Goal: Information Seeking & Learning: Find specific fact

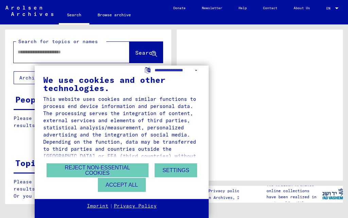
click at [132, 185] on button "Accept all" at bounding box center [122, 185] width 48 height 14
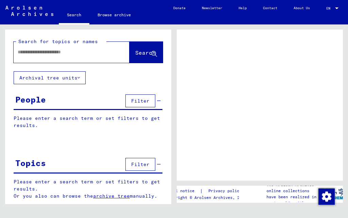
click at [86, 49] on input "text" at bounding box center [66, 52] width 96 height 7
click at [83, 71] on button "Archival tree units" at bounding box center [50, 77] width 72 height 13
click at [81, 71] on button "Archival tree units" at bounding box center [50, 77] width 72 height 13
click at [78, 71] on button "Archival tree units" at bounding box center [50, 77] width 72 height 13
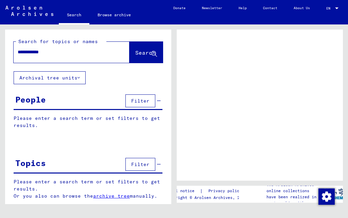
click at [78, 71] on button "Archival tree units" at bounding box center [50, 77] width 72 height 13
click at [142, 49] on span "Search" at bounding box center [145, 52] width 20 height 7
click at [70, 49] on input "**********" at bounding box center [66, 52] width 96 height 7
click at [34, 49] on input "**********" at bounding box center [66, 52] width 96 height 7
type input "**********"
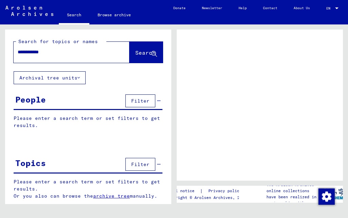
click at [146, 49] on span "Search" at bounding box center [145, 52] width 20 height 7
click at [142, 49] on span "Search" at bounding box center [145, 52] width 20 height 7
click at [159, 42] on button "Search" at bounding box center [146, 52] width 33 height 21
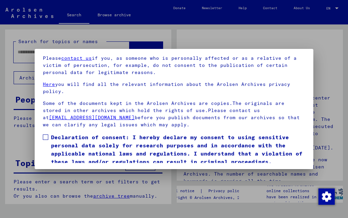
scroll to position [53, 0]
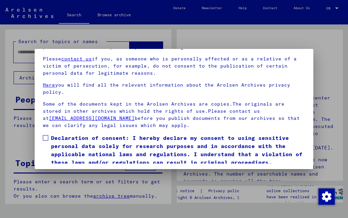
click at [48, 139] on span at bounding box center [45, 137] width 5 height 5
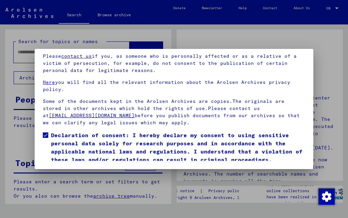
scroll to position [75, 0]
click at [70, 167] on button "I agree" at bounding box center [59, 173] width 33 height 13
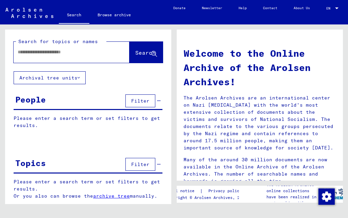
click at [69, 53] on input "text" at bounding box center [63, 52] width 91 height 7
type input "**********"
click at [156, 52] on icon at bounding box center [154, 54] width 6 height 6
click at [152, 56] on icon at bounding box center [154, 54] width 6 height 6
click at [151, 53] on icon at bounding box center [154, 54] width 6 height 6
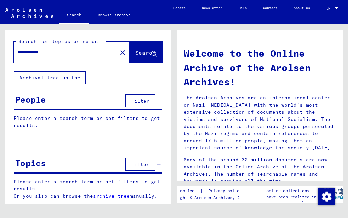
click at [155, 51] on icon at bounding box center [154, 54] width 6 height 6
click at [156, 54] on icon at bounding box center [154, 54] width 6 height 6
click at [143, 100] on span "Filter" at bounding box center [140, 101] width 18 height 6
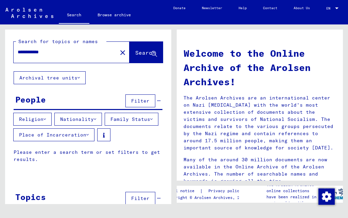
click at [96, 118] on icon at bounding box center [95, 119] width 2 height 5
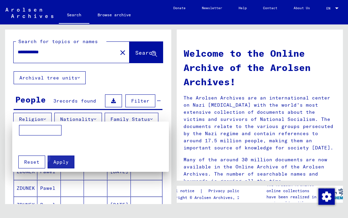
click at [65, 161] on span "Apply" at bounding box center [60, 162] width 15 height 6
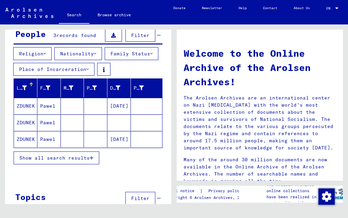
scroll to position [65, 0]
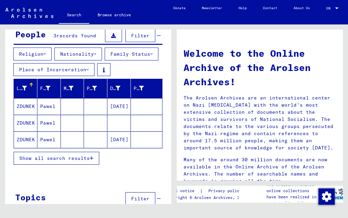
click at [25, 131] on mat-cell "ZDUNEK" at bounding box center [25, 123] width 23 height 16
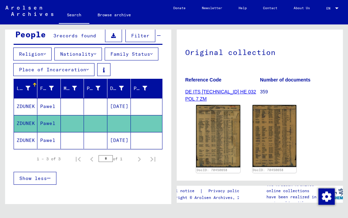
scroll to position [59, 0]
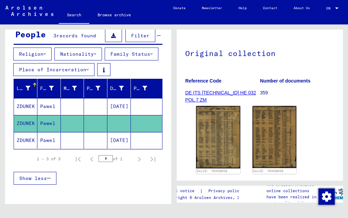
click at [215, 139] on img at bounding box center [218, 137] width 44 height 62
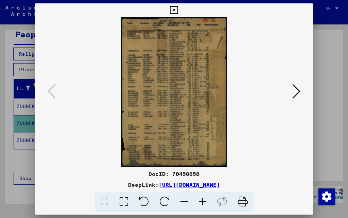
click at [292, 93] on icon at bounding box center [296, 91] width 8 height 16
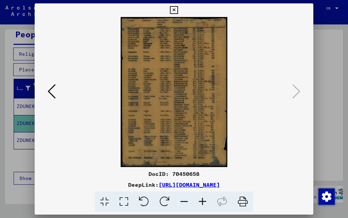
click at [178, 13] on icon at bounding box center [174, 10] width 8 height 8
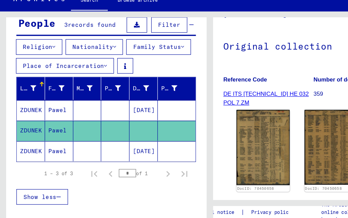
click at [29, 105] on mat-cell "ZDUNEK" at bounding box center [25, 106] width 23 height 17
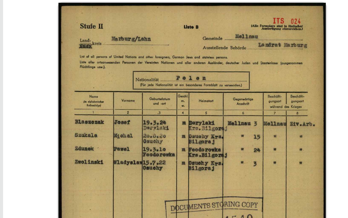
scroll to position [107, 0]
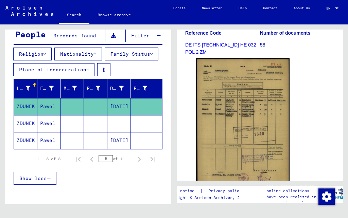
click at [27, 149] on mat-cell "ZDUNEK" at bounding box center [25, 140] width 23 height 17
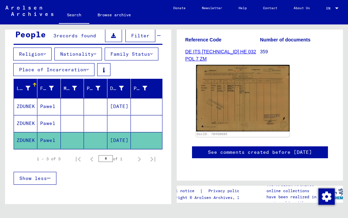
scroll to position [98, 0]
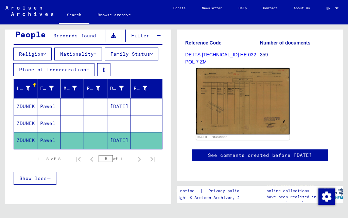
click at [263, 105] on img at bounding box center [242, 101] width 93 height 66
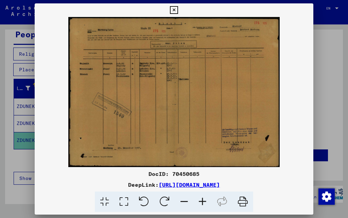
click at [178, 13] on icon at bounding box center [174, 10] width 8 height 8
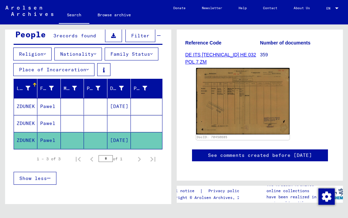
click at [249, 57] on link "DE ITS [TECHNICAL_ID] HE 032 POL 7 ZM" at bounding box center [220, 58] width 71 height 13
click at [243, 56] on link "DE ITS [TECHNICAL_ID] HE 032 POL 7 ZM" at bounding box center [220, 58] width 71 height 13
click at [27, 132] on mat-cell "ZDUNEK" at bounding box center [25, 123] width 23 height 17
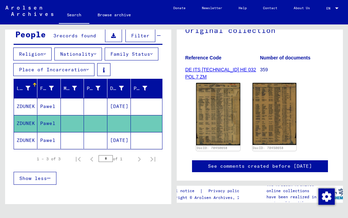
scroll to position [82, 0]
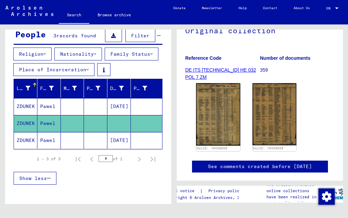
click at [226, 114] on img at bounding box center [218, 114] width 44 height 62
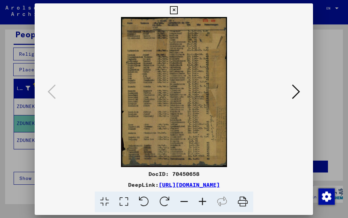
click at [162, 87] on img at bounding box center [174, 92] width 232 height 150
